Goal: Information Seeking & Learning: Learn about a topic

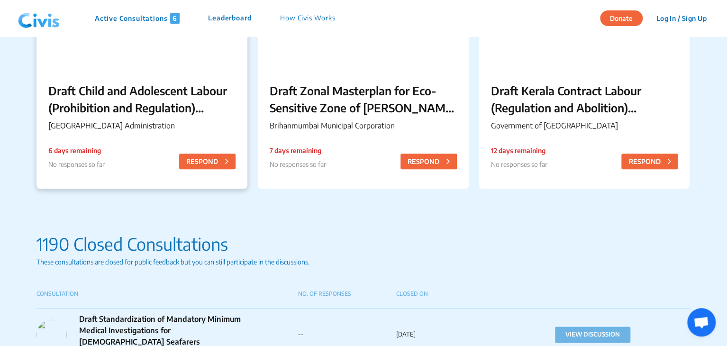
scroll to position [423, 0]
click at [161, 96] on p "Draft Child and Adolescent Labour (Prohibition and Regulation) Chandigarh Rules…" at bounding box center [141, 99] width 187 height 34
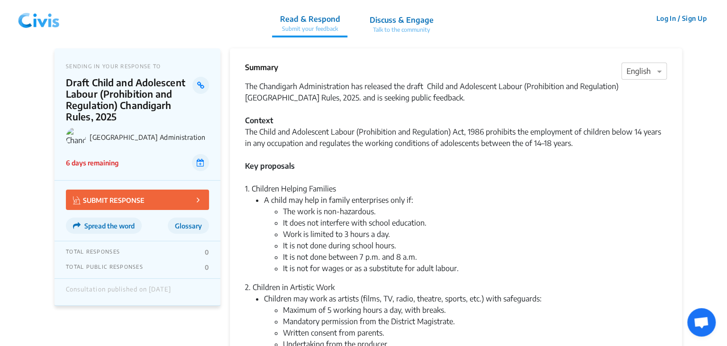
click at [220, 15] on nav "Read & Respond Submit your feedback Discuss & Engage Talk to the community Read…" at bounding box center [363, 18] width 727 height 36
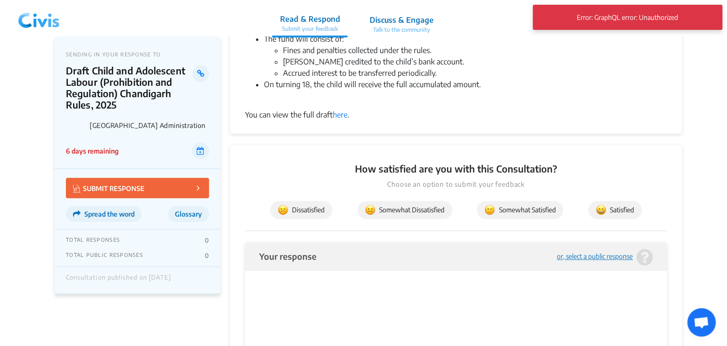
scroll to position [435, 0]
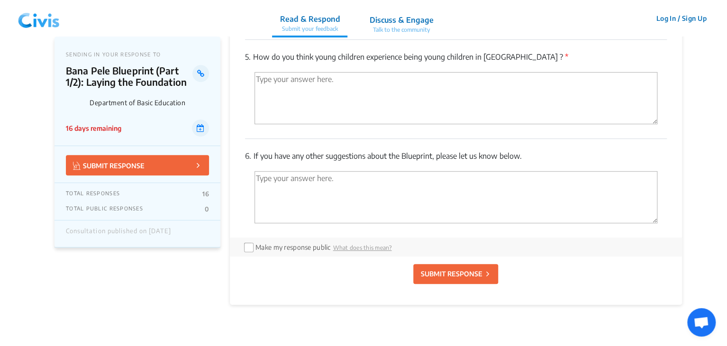
scroll to position [2061, 0]
